Goal: Find specific page/section: Find specific page/section

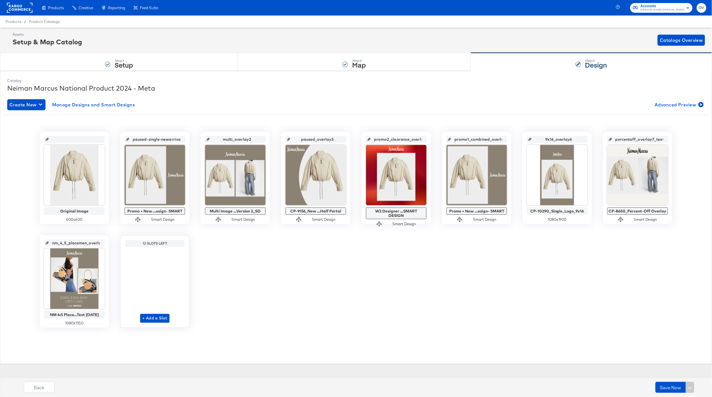
click at [13, 11] on rect at bounding box center [20, 8] width 26 height 10
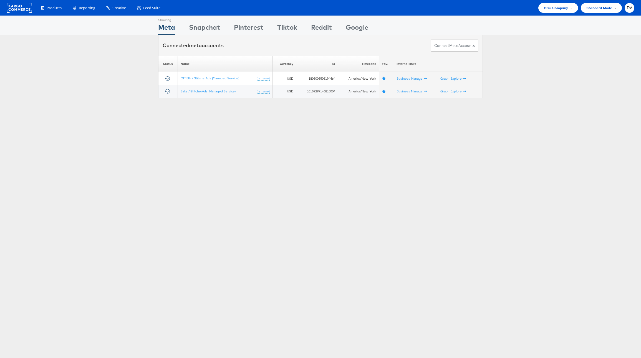
click at [238, 221] on div "Showing Meta Showing [GEOGRAPHIC_DATA] Showing Pinterest Showing Tiktok Showing…" at bounding box center [320, 154] width 641 height 277
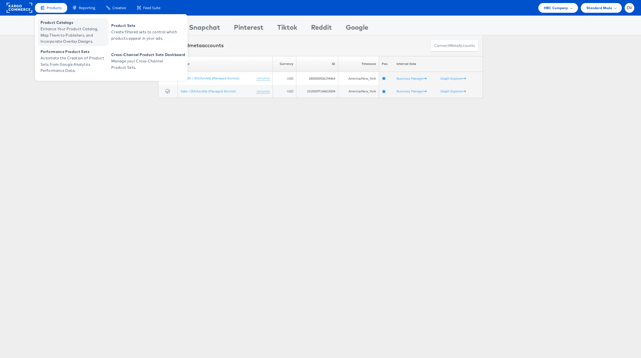
click at [61, 24] on span "Product Catalogs" at bounding box center [73, 22] width 67 height 6
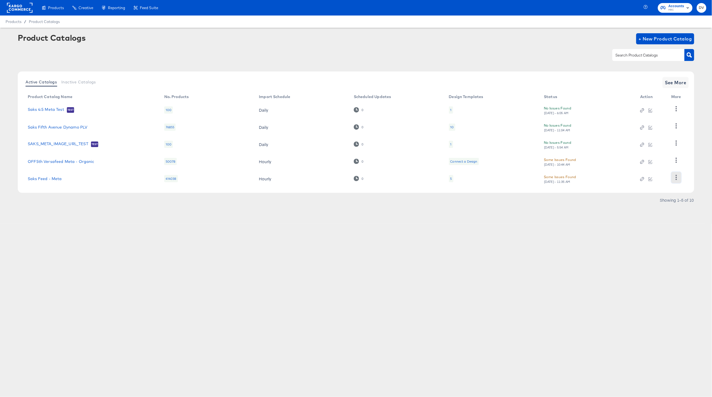
click at [675, 180] on icon "button" at bounding box center [675, 177] width 1 height 5
click at [645, 143] on div "Business Manager" at bounding box center [652, 141] width 55 height 9
